Goal: Transaction & Acquisition: Purchase product/service

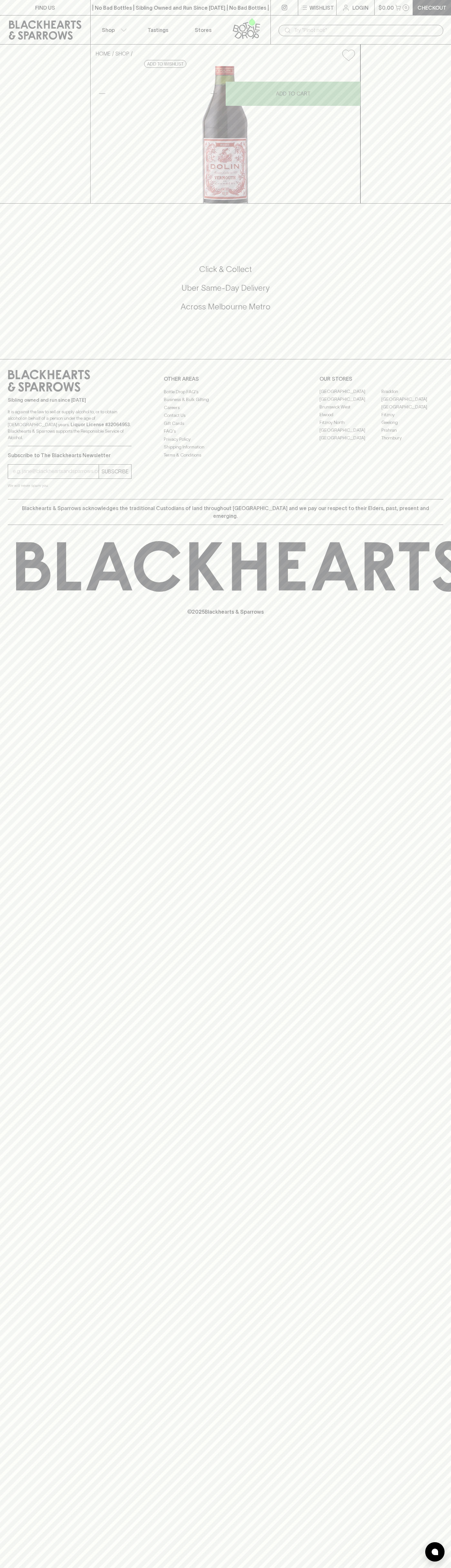
click at [421, 0] on link "Checkout" at bounding box center [432, 7] width 38 height 15
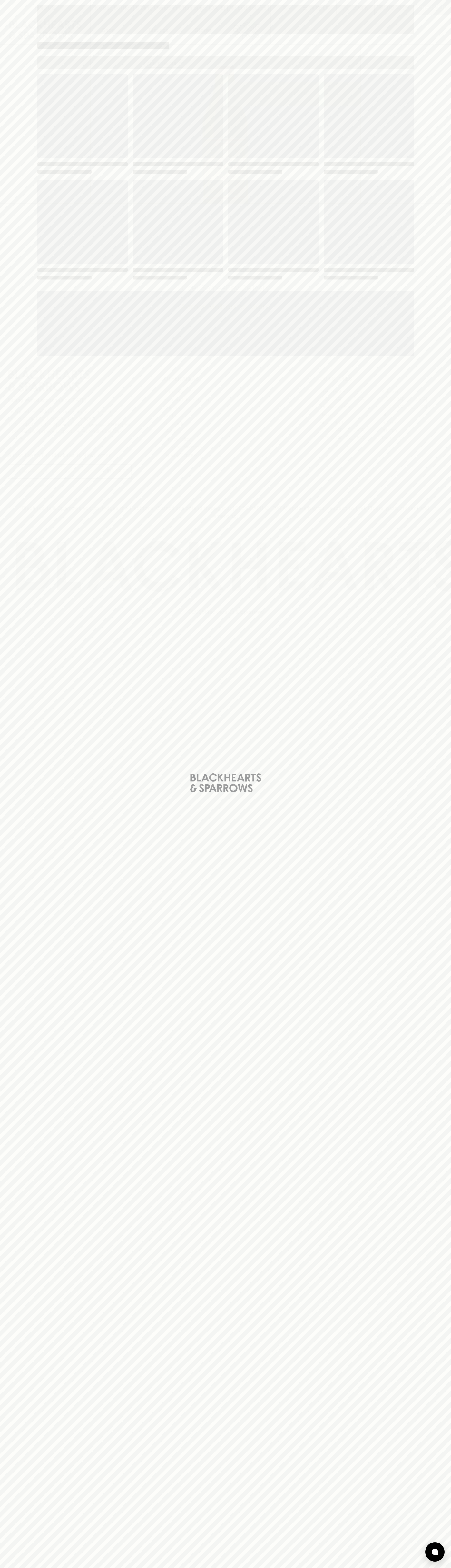
click at [444, 624] on div "Loading" at bounding box center [225, 784] width 451 height 1568
click at [446, 1567] on html "FIND US | No Bad Bottles | Sibling Owned and Run Since [DATE] | No Bad Bottles …" at bounding box center [225, 784] width 451 height 1568
click at [27, 774] on div "Loading" at bounding box center [225, 784] width 451 height 1568
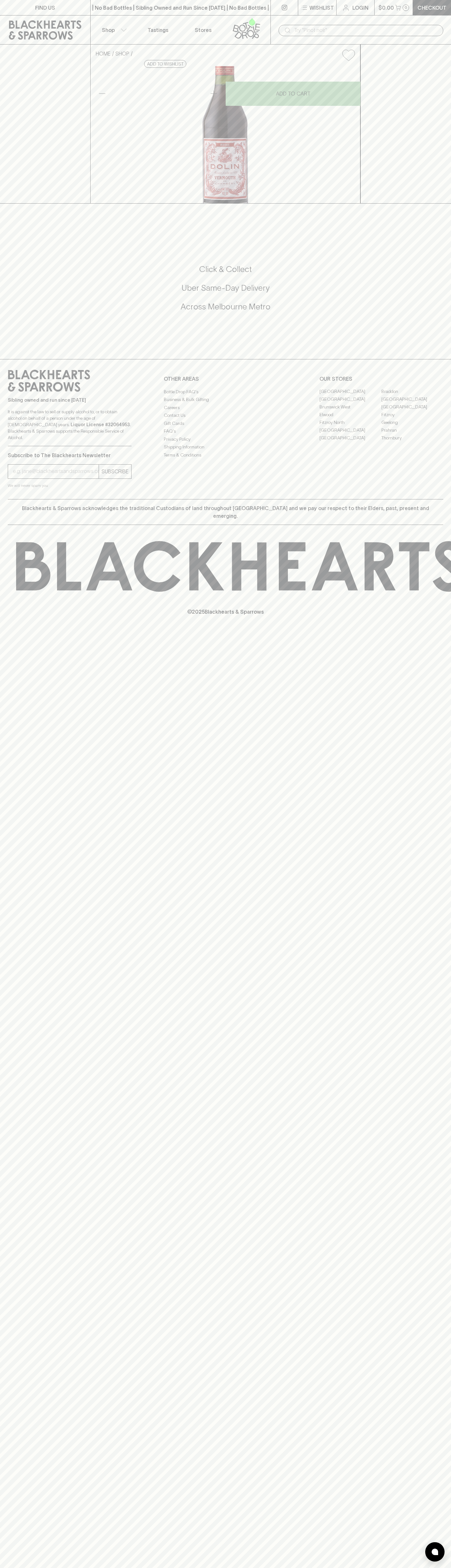
click at [412, 403] on link "[GEOGRAPHIC_DATA]" at bounding box center [412, 398] width 62 height 7
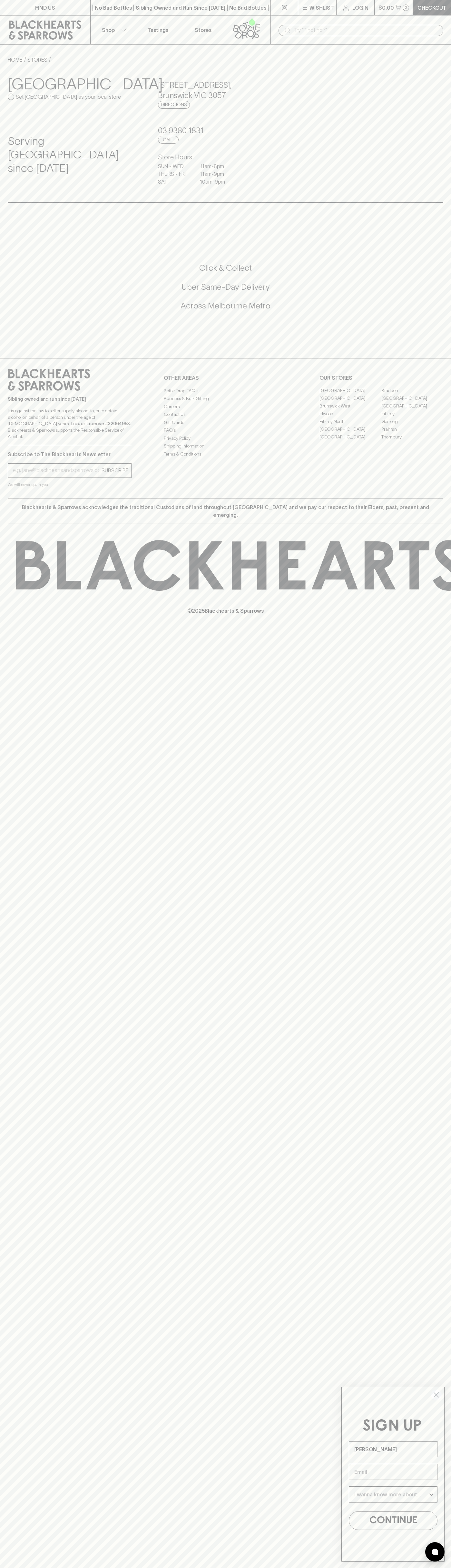
type input "John Smith"
